Goal: Task Accomplishment & Management: Complete application form

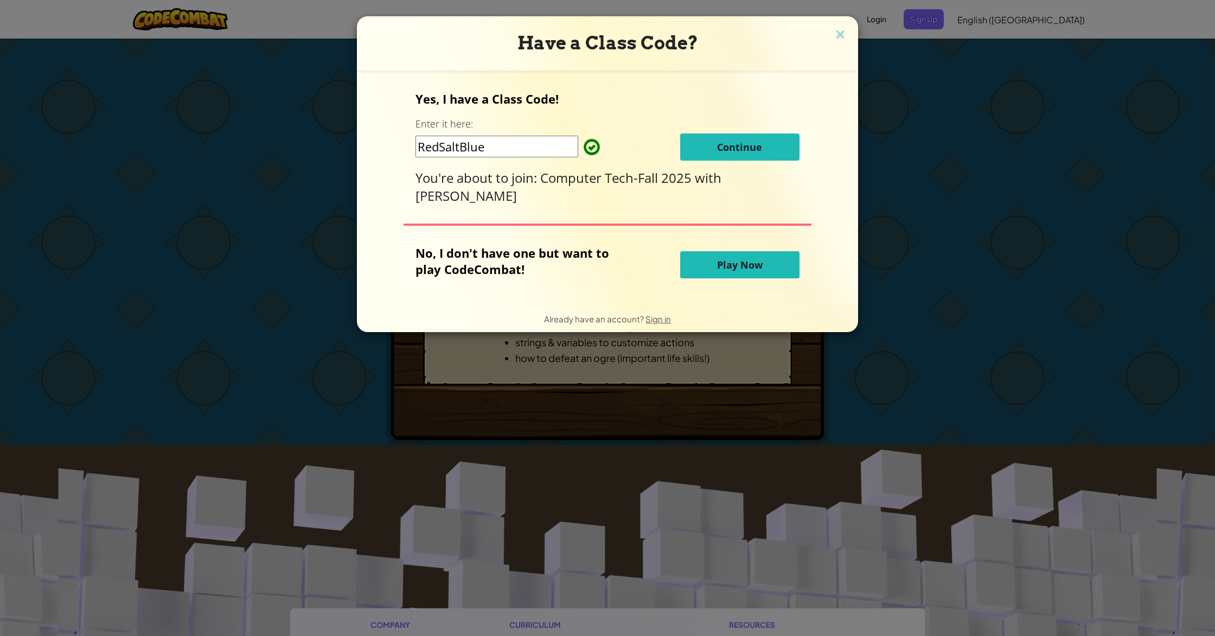
click at [773, 145] on button "Continue" at bounding box center [739, 146] width 119 height 27
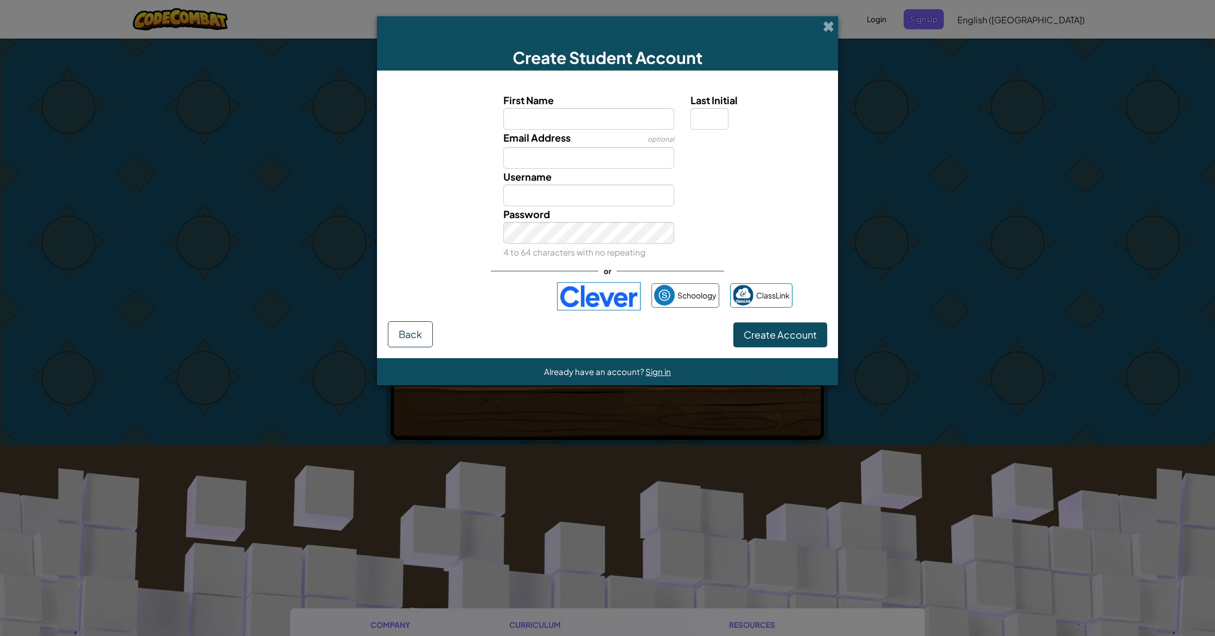
click at [676, 371] on div "Already have an account? Sign in" at bounding box center [607, 371] width 461 height 27
click at [657, 366] on span "Sign in" at bounding box center [657, 371] width 25 height 10
